Goal: Navigation & Orientation: Find specific page/section

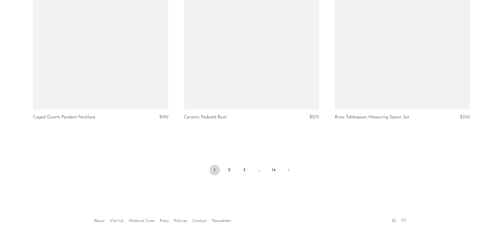
scroll to position [2481, 0]
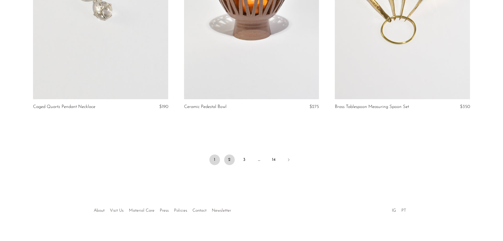
click at [228, 154] on link "2" at bounding box center [229, 159] width 11 height 11
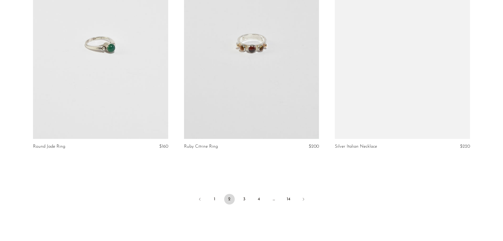
scroll to position [2456, 0]
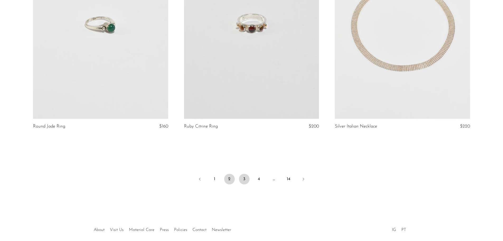
click at [245, 180] on link "3" at bounding box center [244, 179] width 11 height 11
